Goal: Find specific page/section: Find specific page/section

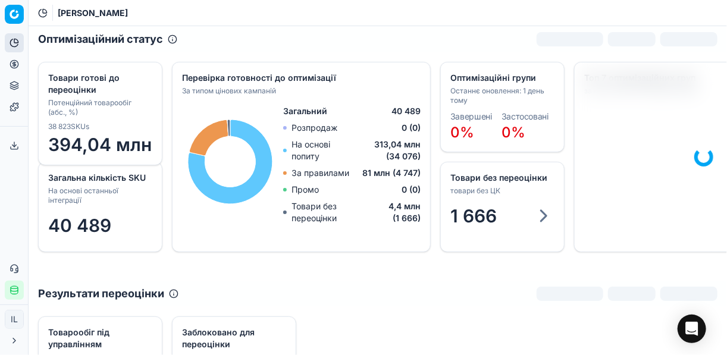
click at [10, 61] on icon at bounding box center [15, 65] width 10 height 10
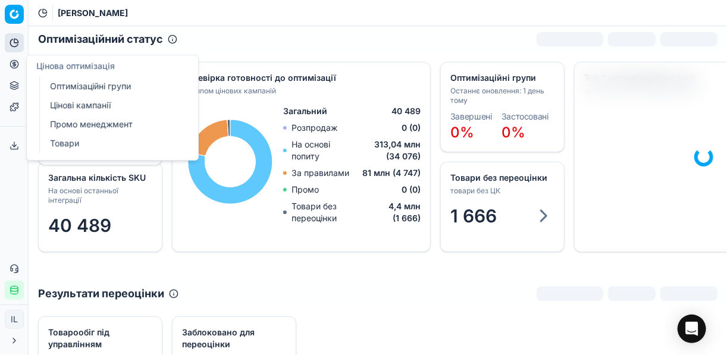
click at [138, 87] on link "Оптимізаційні групи" at bounding box center [114, 86] width 139 height 17
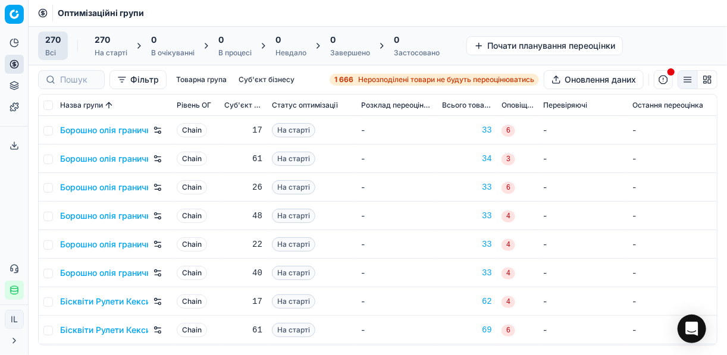
click at [14, 291] on icon "button" at bounding box center [15, 291] width 10 height 10
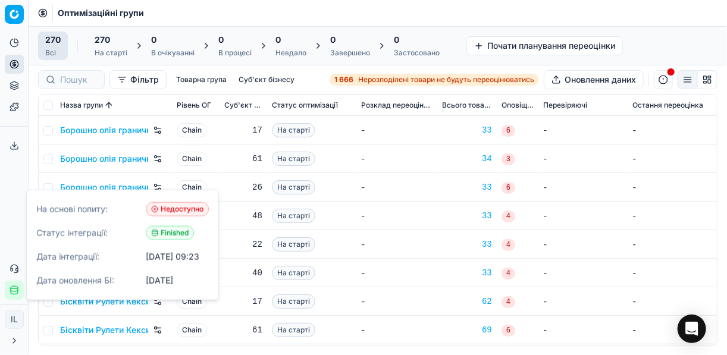
click at [389, 200] on td "-" at bounding box center [396, 187] width 81 height 29
